Goal: Task Accomplishment & Management: Complete application form

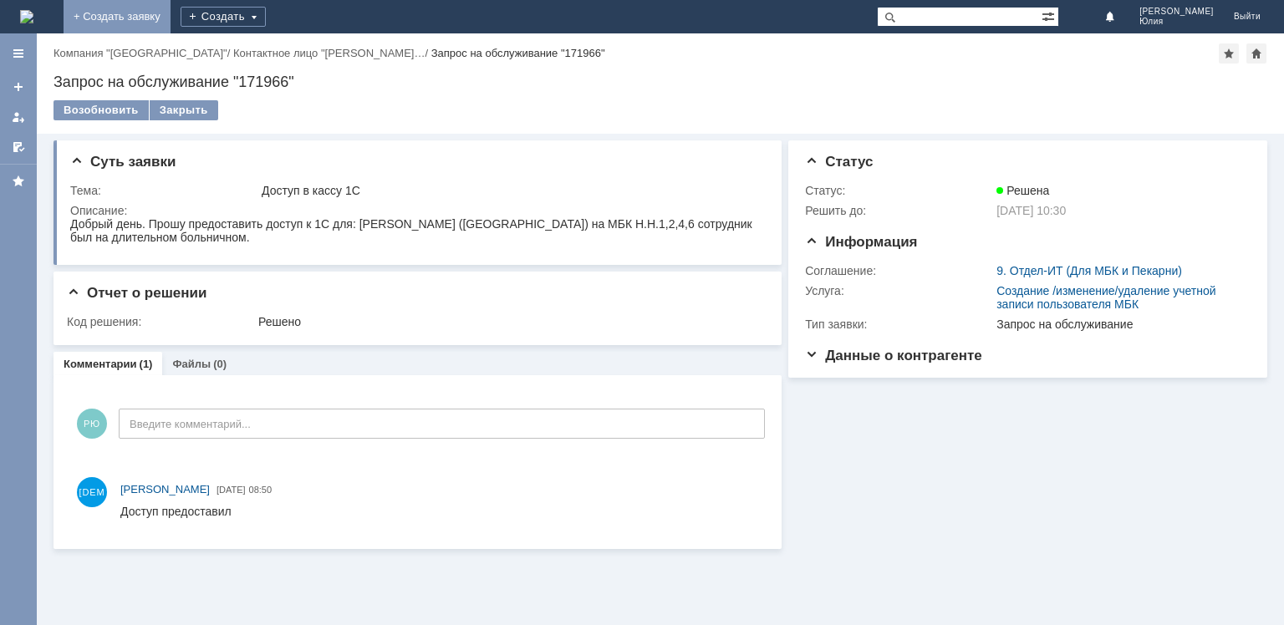
click at [171, 20] on link "+ Создать заявку" at bounding box center [117, 16] width 107 height 33
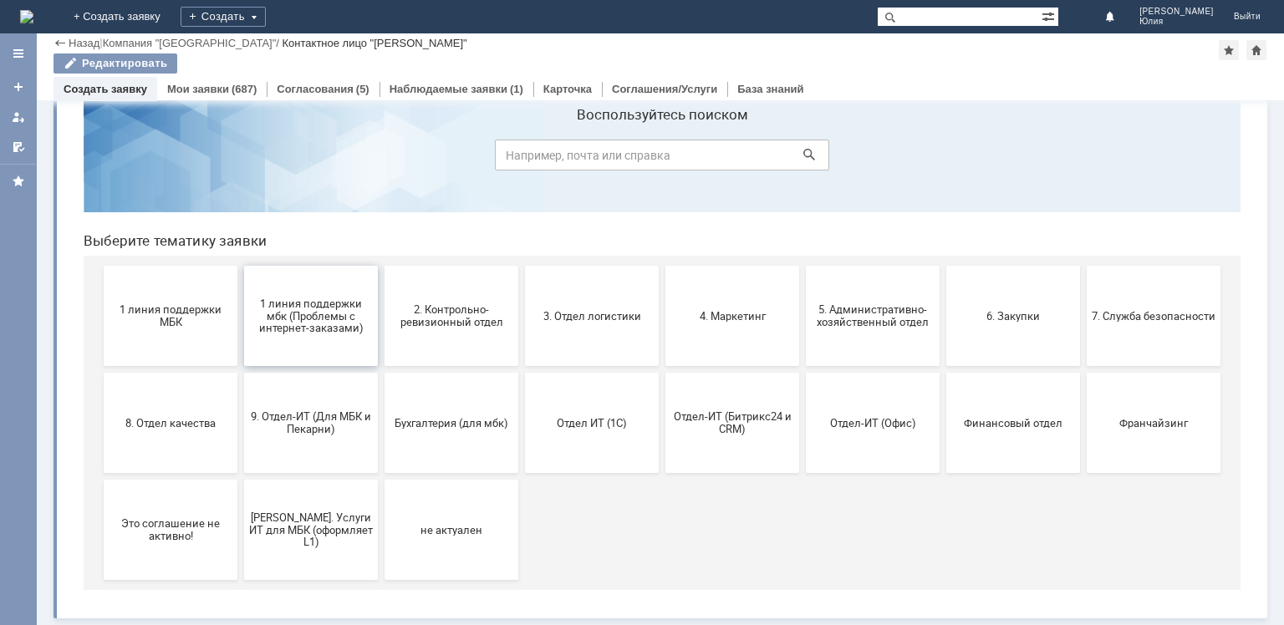
scroll to position [55, 0]
click at [309, 424] on span "9. Отдел-ИТ (Для МБК и Пекарни)" at bounding box center [311, 423] width 124 height 25
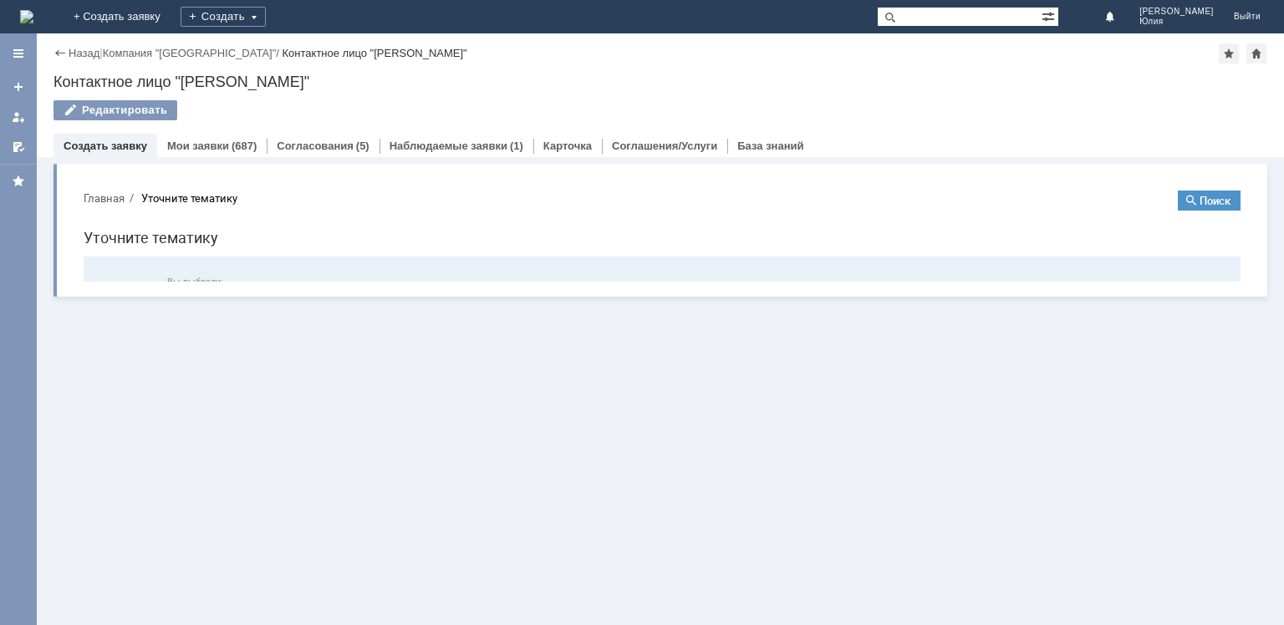
scroll to position [0, 0]
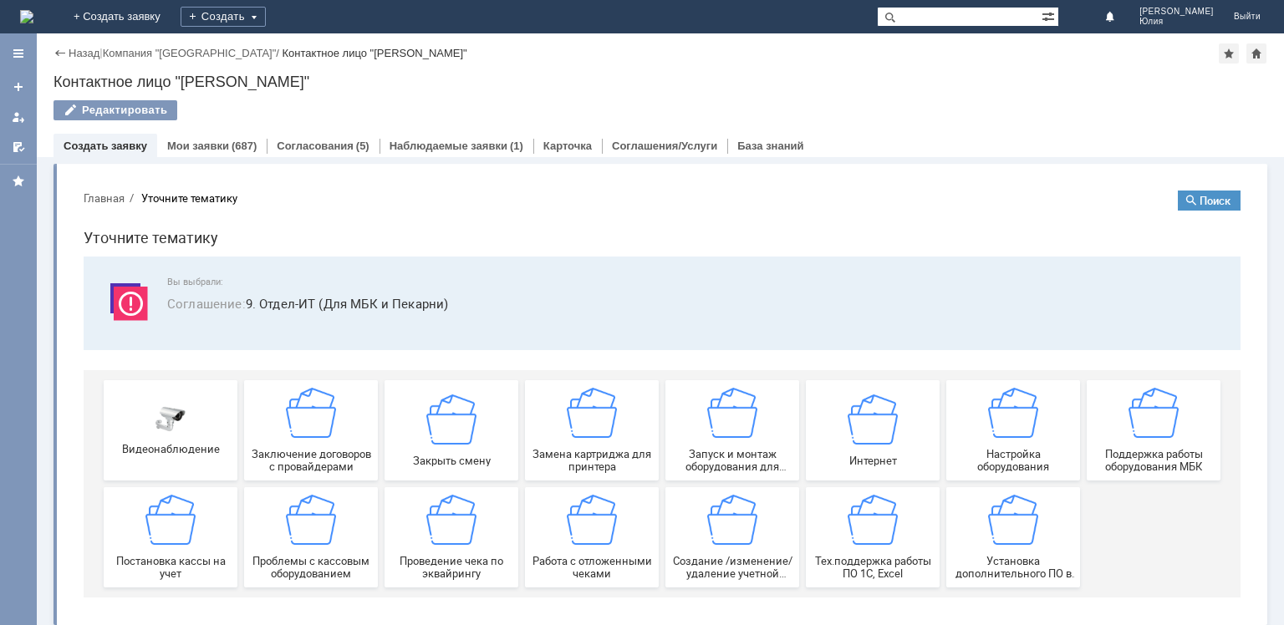
click at [722, 551] on div "Создание /изменение/удаление учетной записи пользователя МБК" at bounding box center [733, 537] width 124 height 85
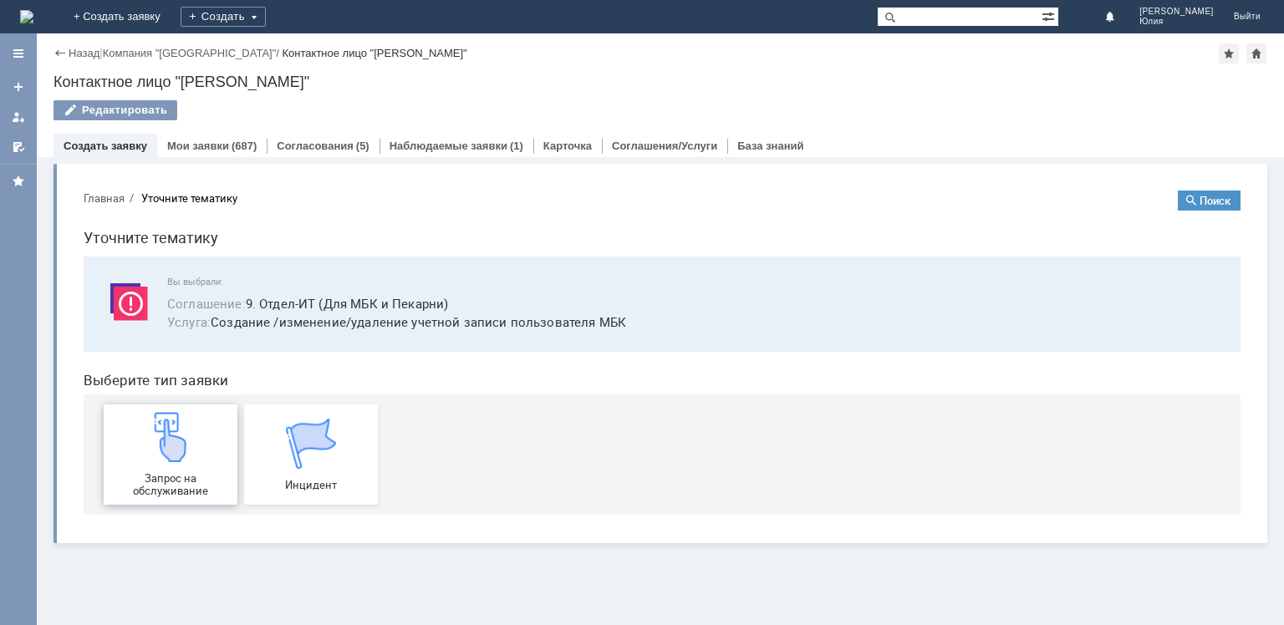
click at [182, 439] on img at bounding box center [170, 437] width 50 height 50
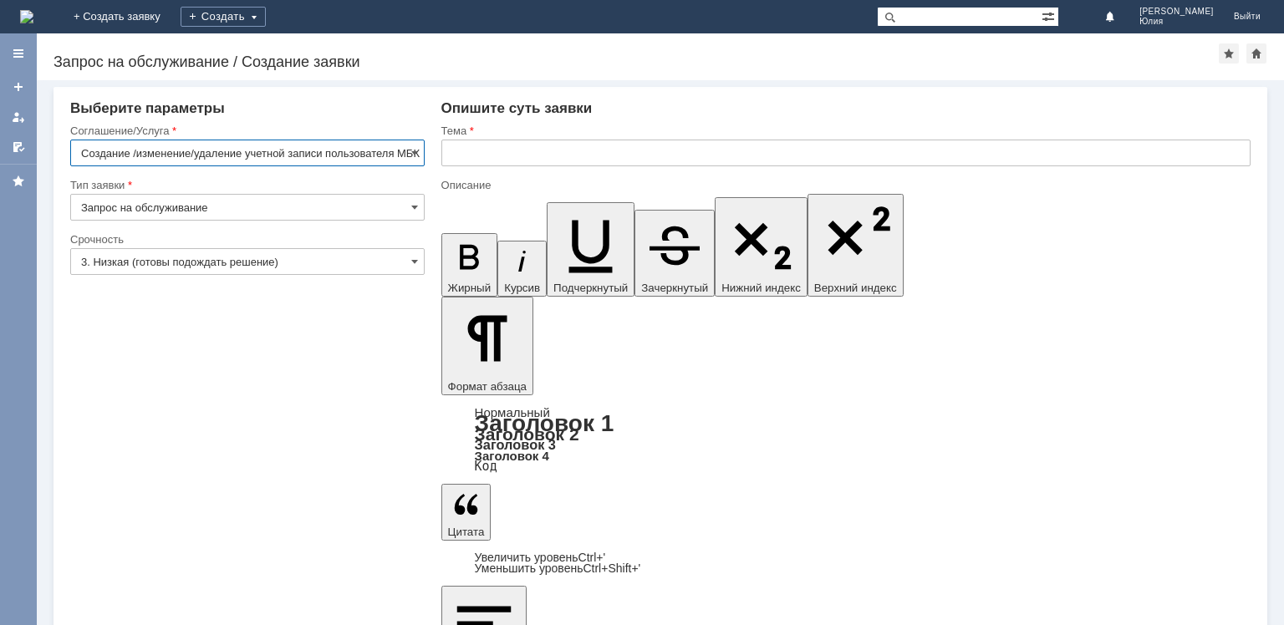
click at [500, 159] on input "text" at bounding box center [845, 153] width 809 height 27
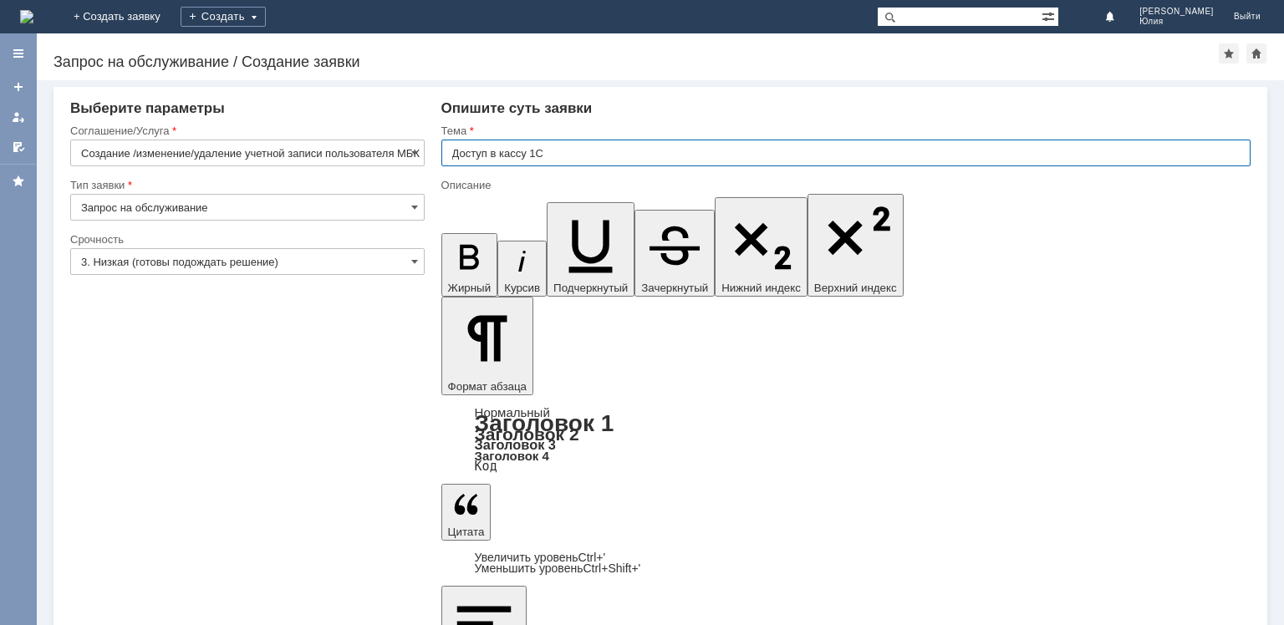
type input "Доступ в кассу 1С"
